Goal: Complete application form: Complete application form

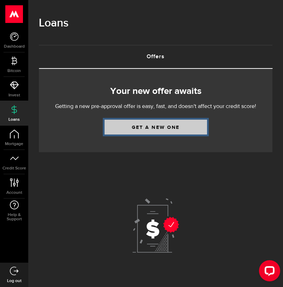
click at [158, 126] on link "Get a new one" at bounding box center [156, 127] width 103 height 15
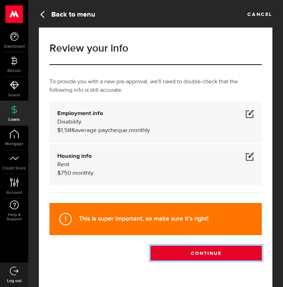
click at [175, 251] on button "Continue" at bounding box center [206, 253] width 111 height 15
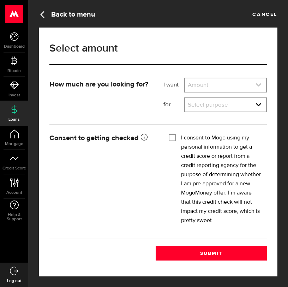
click at [206, 88] on link "expand select" at bounding box center [225, 84] width 81 height 13
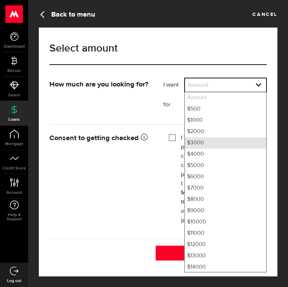
click at [199, 144] on li "$3000" at bounding box center [225, 143] width 81 height 11
select select "3000"
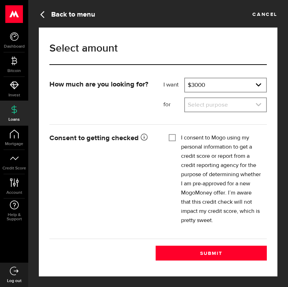
click at [222, 104] on link "expand select" at bounding box center [225, 104] width 81 height 13
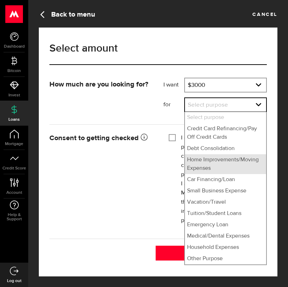
click at [203, 165] on li "Home Improvements/Moving Expenses" at bounding box center [225, 164] width 81 height 20
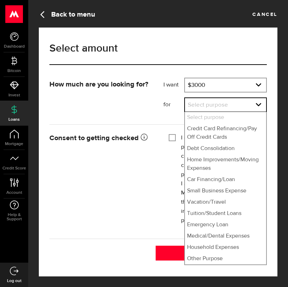
select select "Home Improvements/Moving Expenses"
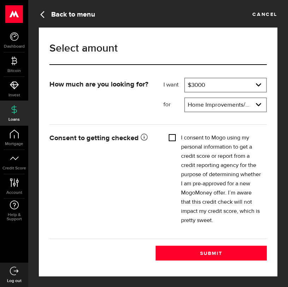
click at [170, 136] on input "I consent to Mogo using my personal information to get a credit score or report…" at bounding box center [172, 137] width 7 height 7
checkbox input "true"
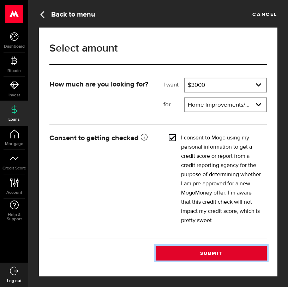
click at [209, 252] on button "Submit" at bounding box center [211, 253] width 111 height 15
